Goal: Information Seeking & Learning: Learn about a topic

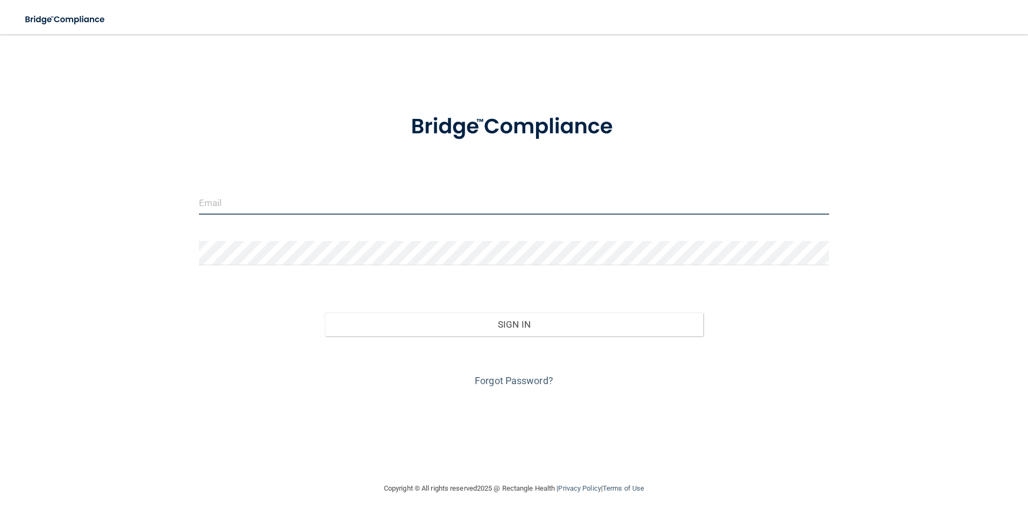
click at [376, 210] on input "email" at bounding box center [514, 202] width 631 height 24
type input "[EMAIL_ADDRESS][DOMAIN_NAME]"
click at [358, 238] on form "[EMAIL_ADDRESS][DOMAIN_NAME] Invalid email/password. You don't have permission …" at bounding box center [514, 244] width 631 height 290
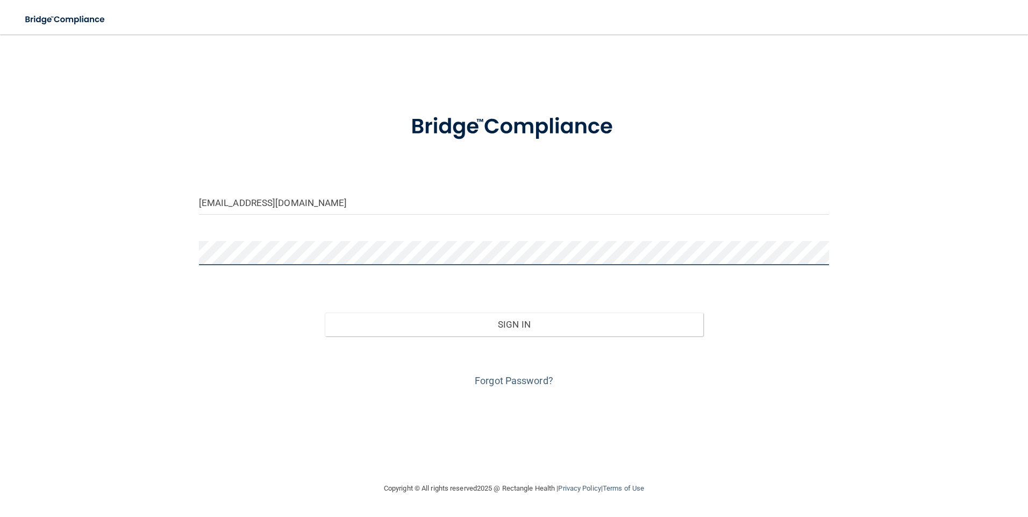
click at [325, 312] on button "Sign In" at bounding box center [514, 324] width 379 height 24
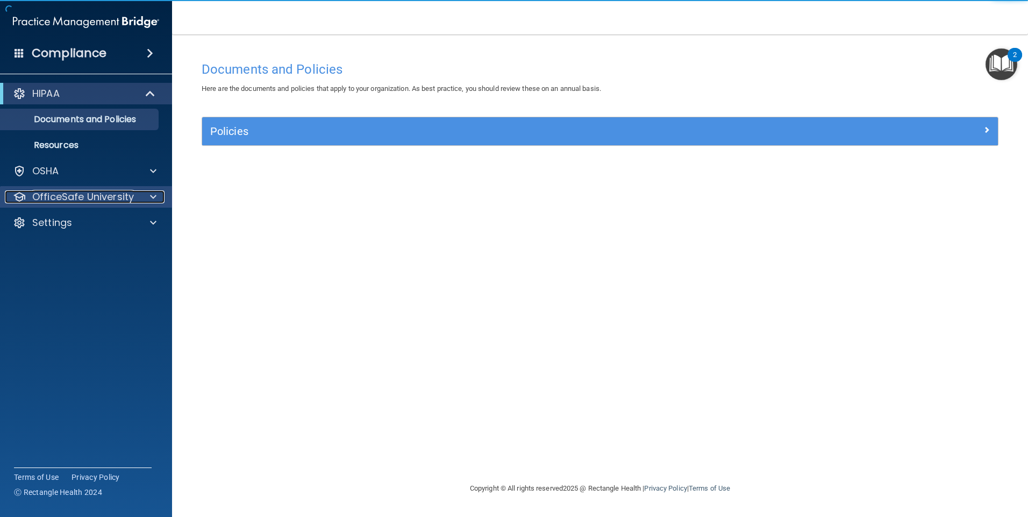
click at [77, 200] on p "OfficeSafe University" at bounding box center [83, 196] width 102 height 13
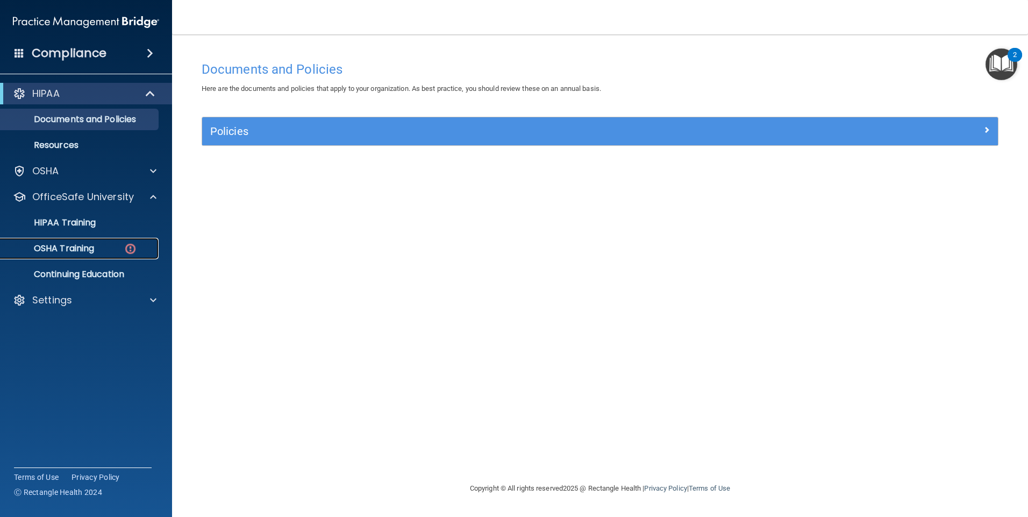
click at [87, 254] on p "OSHA Training" at bounding box center [50, 248] width 87 height 11
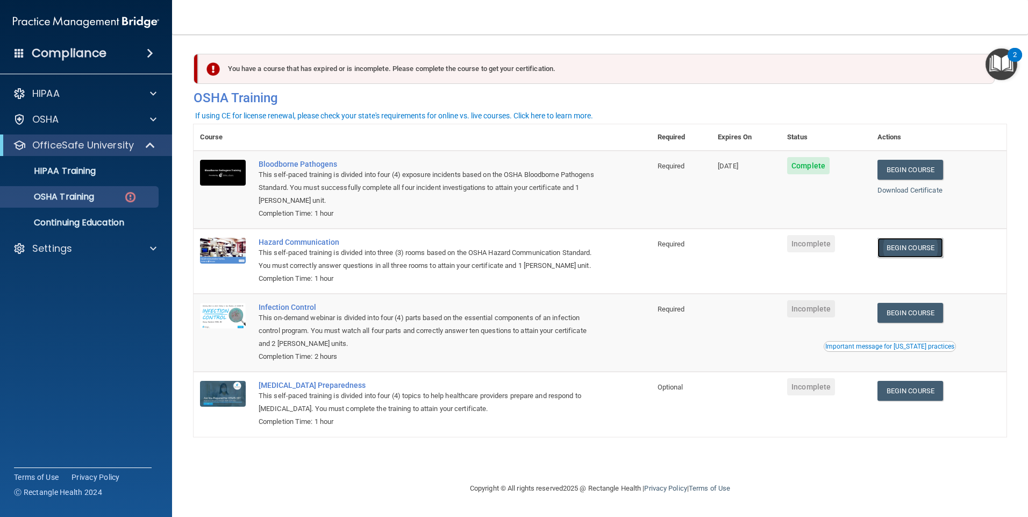
click at [902, 254] on link "Begin Course" at bounding box center [911, 248] width 66 height 20
